Goal: Task Accomplishment & Management: Use online tool/utility

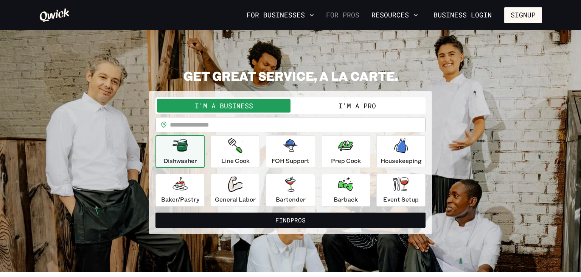
click at [347, 12] on link "For Pros" at bounding box center [342, 15] width 39 height 13
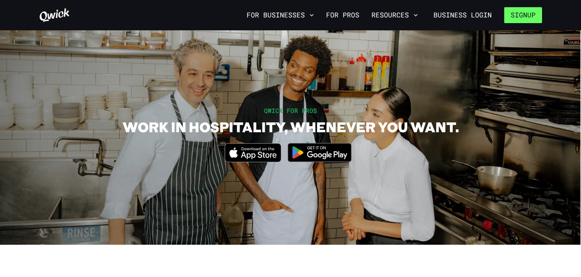
click at [517, 17] on button "Signup" at bounding box center [523, 15] width 38 height 16
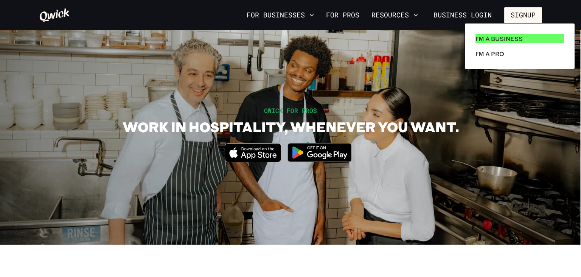
click at [494, 40] on p "I'm a Business" at bounding box center [499, 38] width 47 height 9
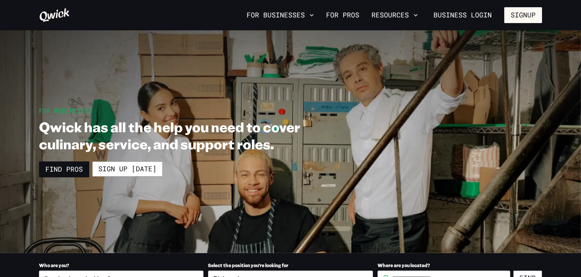
click at [58, 12] on icon at bounding box center [54, 15] width 31 height 15
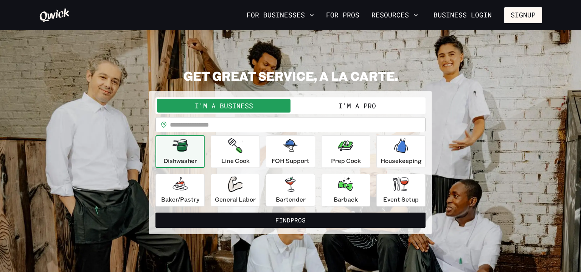
click at [353, 105] on button "I'm a Pro" at bounding box center [358, 106] width 134 height 14
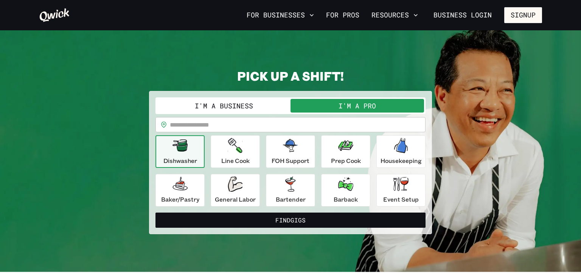
click at [234, 123] on input "text" at bounding box center [298, 124] width 256 height 15
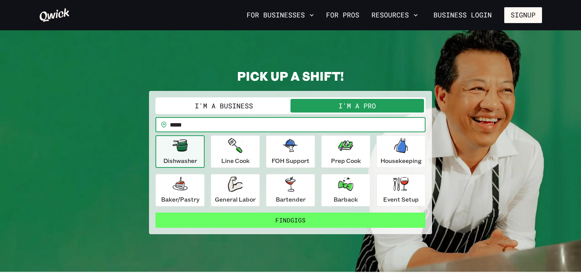
type input "*****"
click at [281, 222] on button "Find Gigs" at bounding box center [291, 219] width 270 height 15
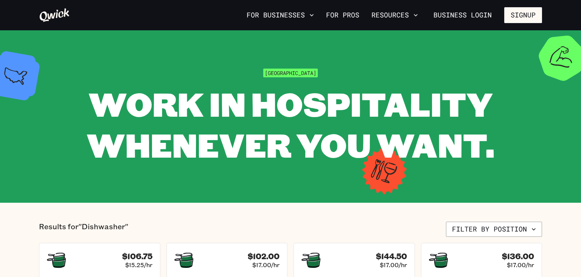
scroll to position [160, 0]
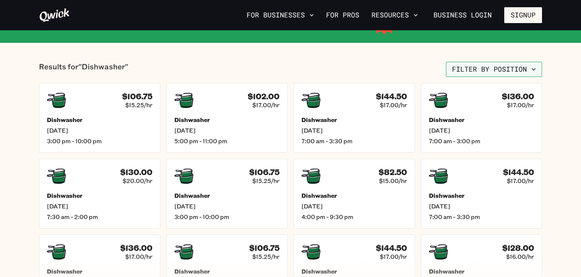
click at [494, 68] on button "Filter by position" at bounding box center [494, 69] width 96 height 15
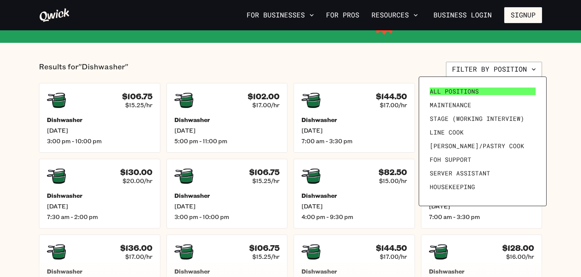
click at [459, 89] on span "All Positions" at bounding box center [454, 91] width 49 height 8
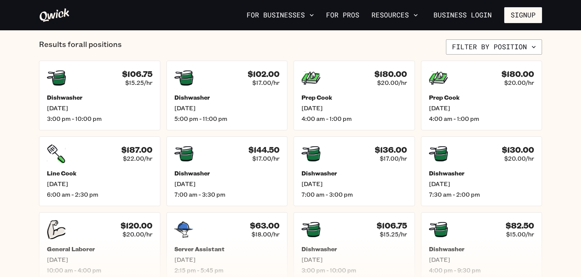
scroll to position [280, 0]
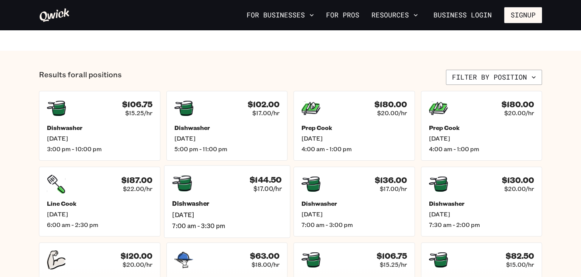
click at [272, 185] on span "$17.00/hr" at bounding box center [268, 188] width 28 height 8
